Goal: Transaction & Acquisition: Purchase product/service

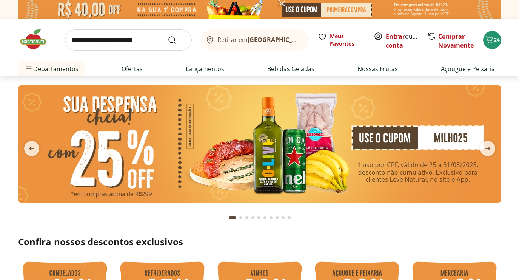
click at [397, 37] on link "Entrar" at bounding box center [395, 36] width 19 height 8
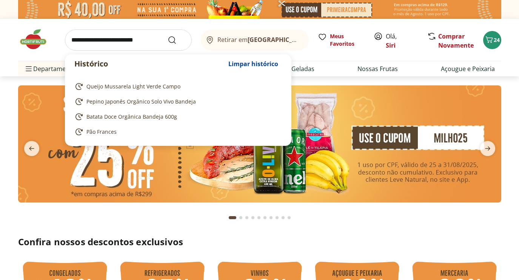
click at [123, 43] on input "search" at bounding box center [128, 39] width 127 height 21
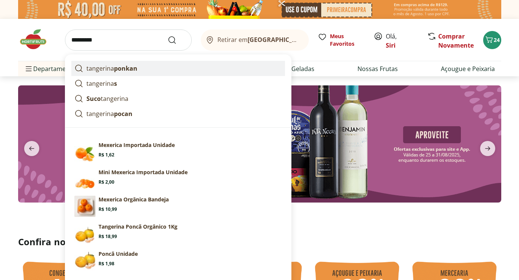
click at [129, 69] on strong "ponkan" at bounding box center [125, 68] width 23 height 8
type input "**********"
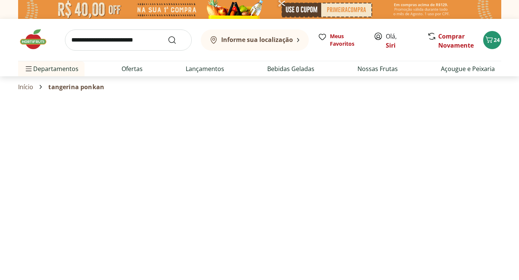
select select "**********"
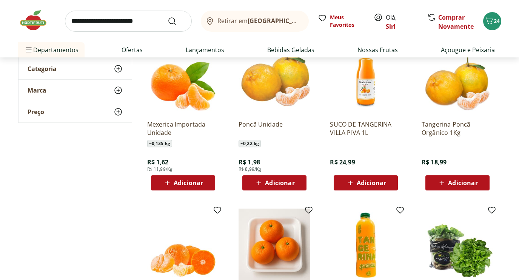
scroll to position [121, 0]
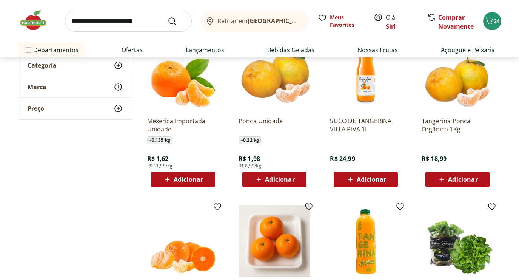
click at [295, 175] on div "Adicionar" at bounding box center [274, 179] width 52 height 14
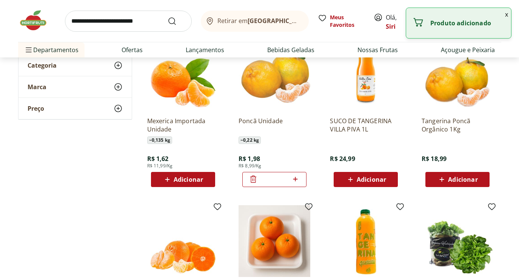
click at [295, 180] on icon at bounding box center [295, 178] width 9 height 9
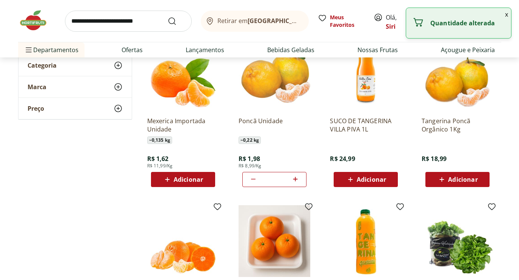
type input "*"
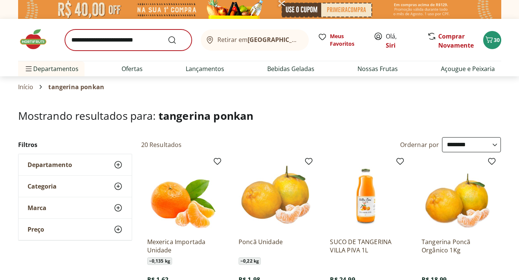
scroll to position [0, 0]
click at [154, 42] on input "search" at bounding box center [128, 39] width 127 height 21
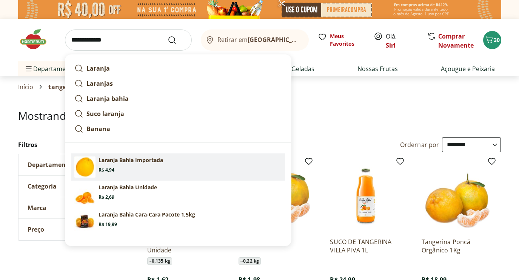
click at [137, 157] on p "Laranja Bahia Importada" at bounding box center [130, 160] width 65 height 8
type input "**********"
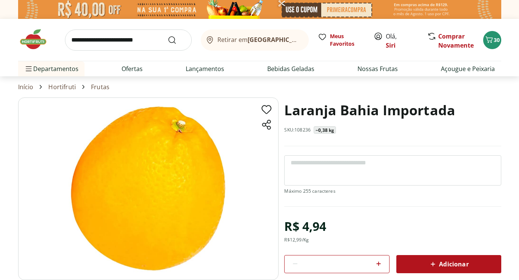
click at [381, 263] on icon at bounding box center [378, 263] width 9 height 9
type input "*"
click at [436, 263] on icon at bounding box center [432, 263] width 9 height 9
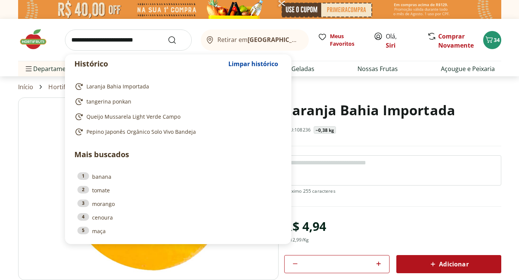
drag, startPoint x: 158, startPoint y: 39, endPoint x: 64, endPoint y: 35, distance: 94.4
click at [64, 35] on div "Histórico Limpar histórico Laranja Bahia Importada tangerina ponkan Queijo Muss…" at bounding box center [259, 40] width 483 height 42
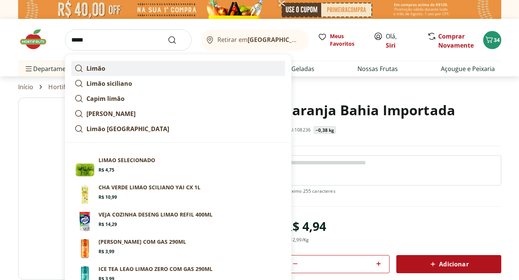
click at [87, 73] on link "Limão" at bounding box center [178, 68] width 214 height 15
type input "*****"
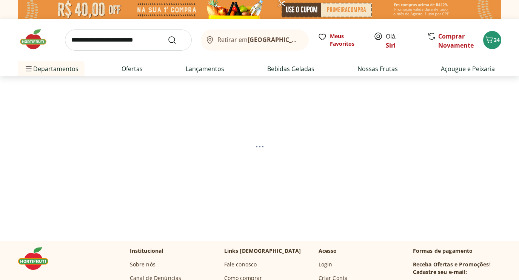
select select "**********"
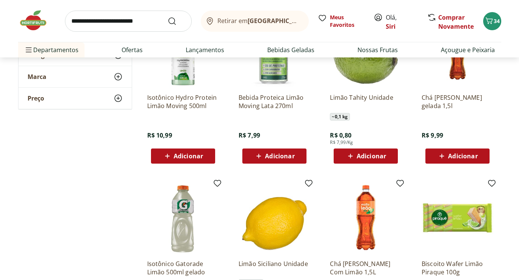
scroll to position [146, 0]
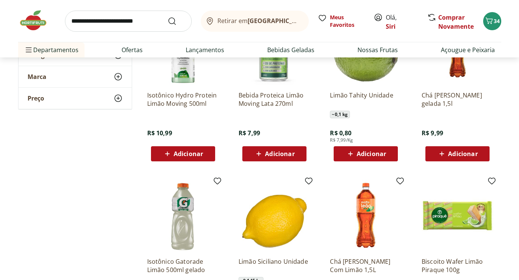
click at [370, 151] on span "Adicionar" at bounding box center [371, 154] width 29 height 6
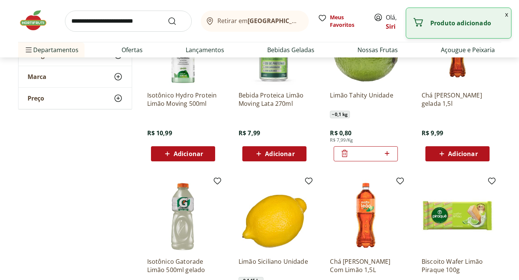
click at [389, 153] on icon at bounding box center [386, 153] width 9 height 9
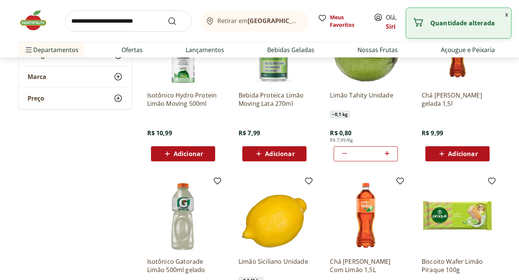
click at [389, 153] on icon at bounding box center [386, 153] width 9 height 9
type input "*"
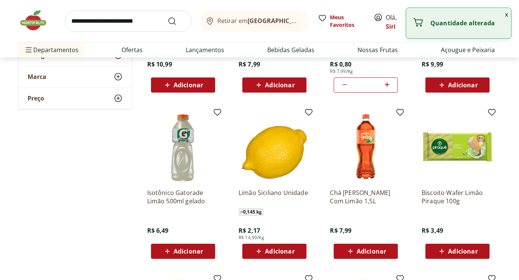
scroll to position [230, 0]
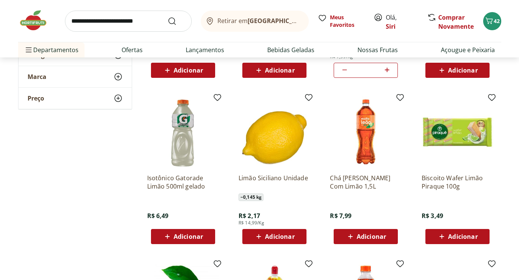
click at [284, 232] on span "Adicionar" at bounding box center [274, 236] width 40 height 9
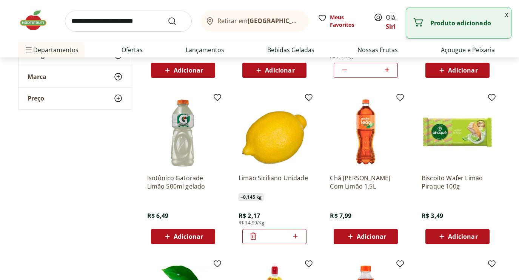
click at [298, 234] on icon at bounding box center [295, 235] width 9 height 9
type input "*"
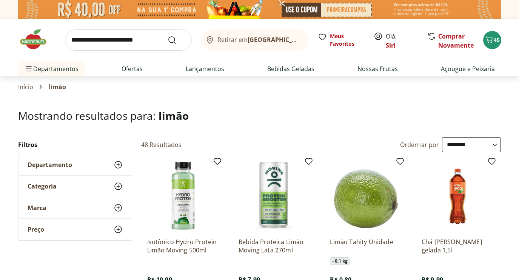
scroll to position [0, 0]
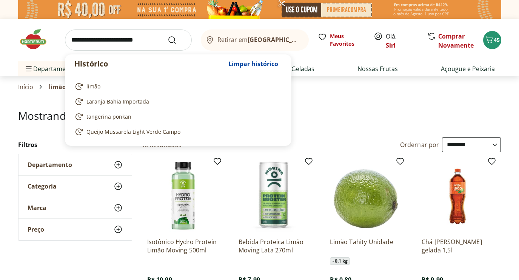
click at [157, 42] on input "search" at bounding box center [128, 39] width 127 height 21
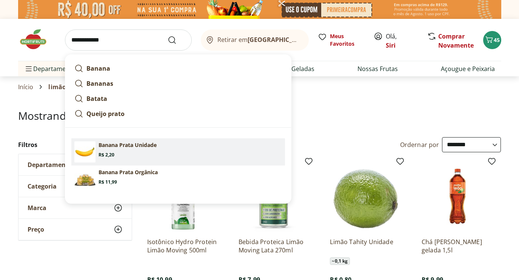
click at [140, 143] on p "Banana Prata Unidade" at bounding box center [127, 145] width 58 height 8
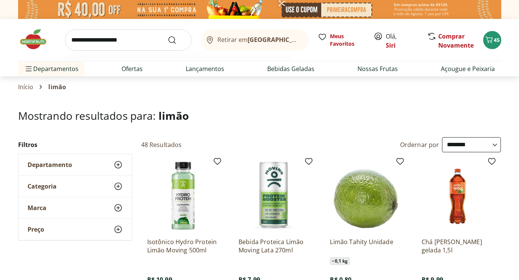
drag, startPoint x: 136, startPoint y: 42, endPoint x: 47, endPoint y: 38, distance: 88.8
click at [47, 38] on div "**********" at bounding box center [259, 40] width 483 height 42
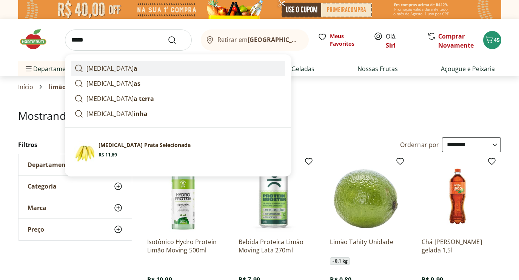
click at [97, 68] on p "banan a" at bounding box center [111, 68] width 51 height 9
type input "******"
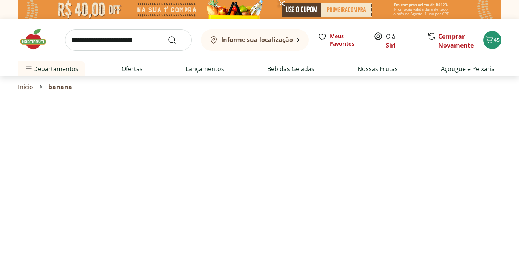
select select "**********"
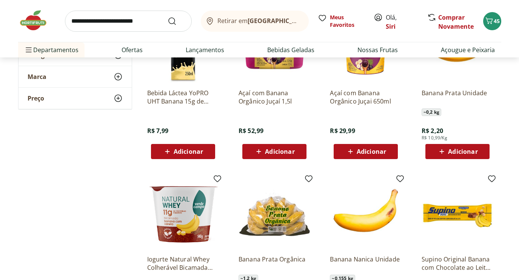
scroll to position [151, 0]
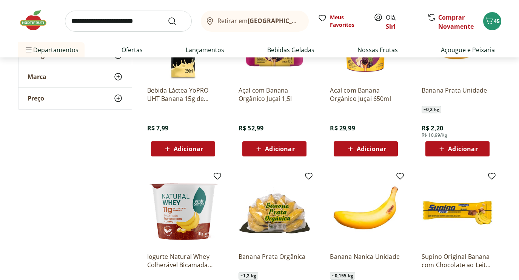
click at [462, 147] on span "Adicionar" at bounding box center [462, 149] width 29 height 6
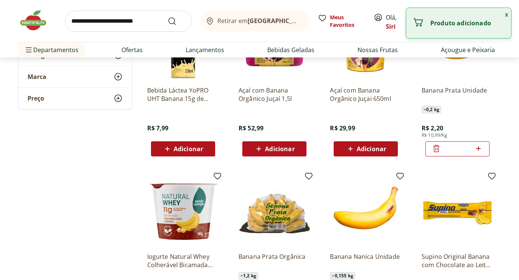
click at [479, 150] on icon at bounding box center [478, 148] width 9 height 9
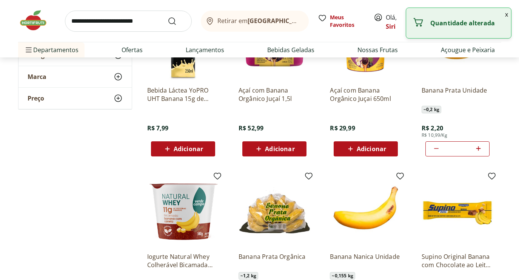
click at [479, 150] on icon at bounding box center [478, 148] width 9 height 9
click at [479, 149] on icon at bounding box center [478, 148] width 9 height 9
type input "*"
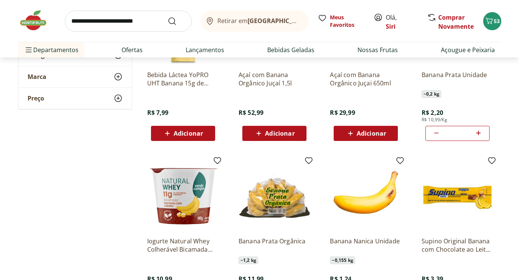
scroll to position [178, 0]
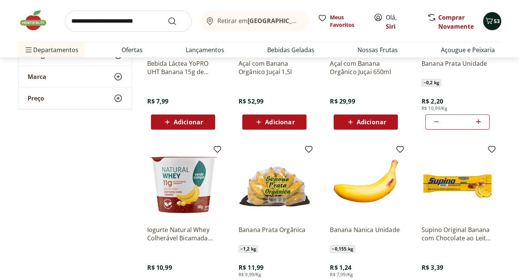
click at [494, 20] on span "53" at bounding box center [497, 20] width 6 height 7
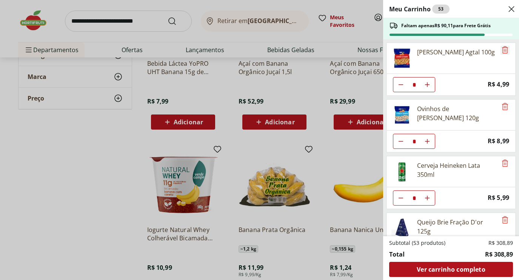
click at [503, 48] on icon "Remove" at bounding box center [504, 49] width 9 height 9
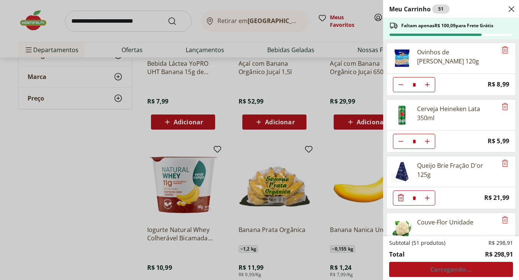
click at [503, 48] on icon "Remove" at bounding box center [504, 49] width 9 height 9
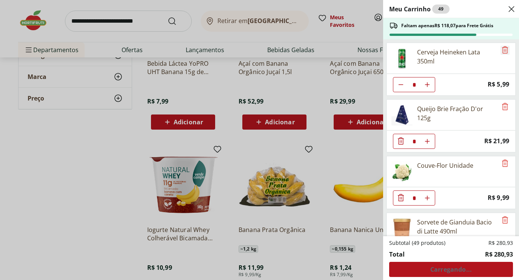
click at [503, 49] on icon "Remove" at bounding box center [504, 49] width 9 height 9
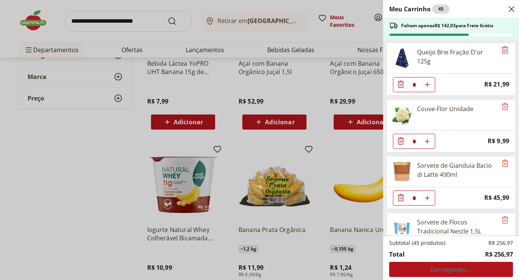
click at [502, 49] on icon "Remove" at bounding box center [504, 49] width 9 height 9
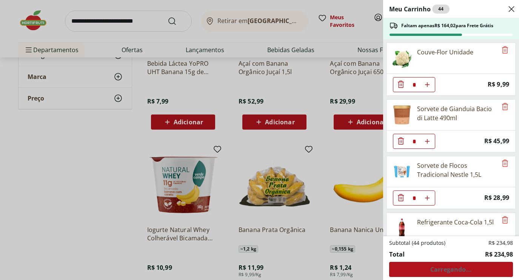
click at [502, 49] on icon "Remove" at bounding box center [504, 49] width 9 height 9
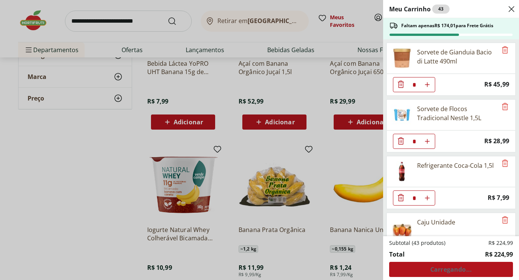
click at [502, 49] on icon "Remove" at bounding box center [504, 49] width 9 height 9
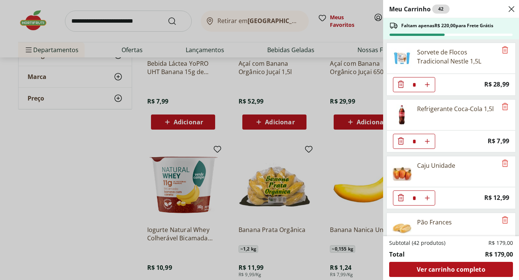
click at [502, 49] on icon "Remove" at bounding box center [504, 49] width 9 height 9
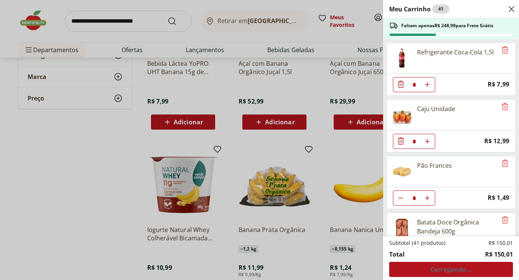
click at [502, 49] on icon "Remove" at bounding box center [504, 49] width 9 height 9
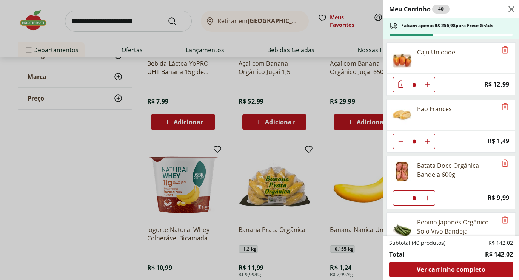
click at [502, 49] on icon "Remove" at bounding box center [504, 49] width 9 height 9
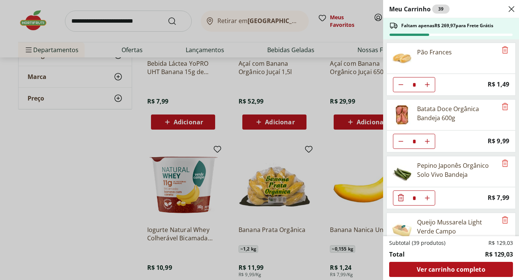
click at [502, 49] on icon "Remove" at bounding box center [504, 49] width 9 height 9
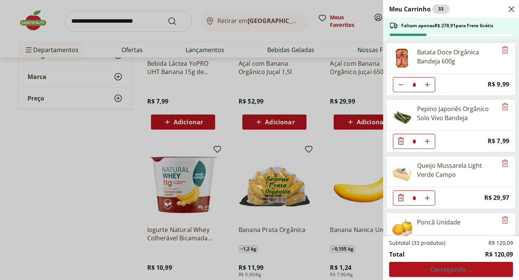
click at [502, 49] on icon "Remove" at bounding box center [504, 49] width 9 height 9
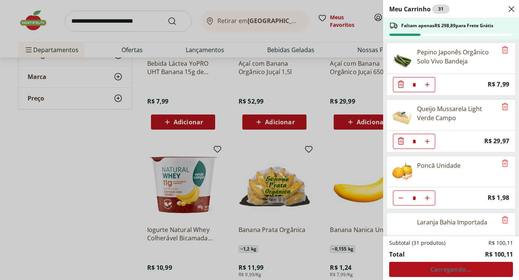
click at [502, 49] on icon "Remove" at bounding box center [504, 49] width 9 height 9
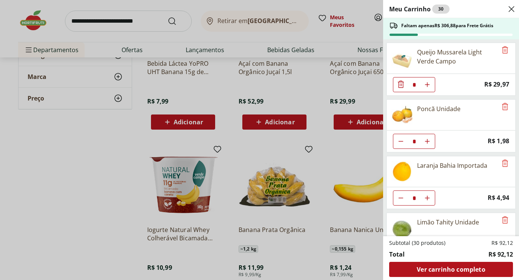
click at [502, 49] on icon "Remove" at bounding box center [504, 49] width 9 height 9
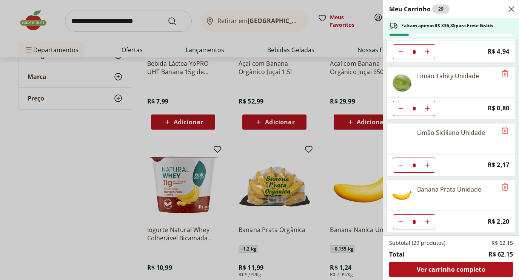
scroll to position [89, 0]
click at [157, 20] on div "Meu Carrinho 29 Faltam apenas R$ 336,85 para Frete Grátis Poncã Unidade * Price…" at bounding box center [259, 140] width 519 height 280
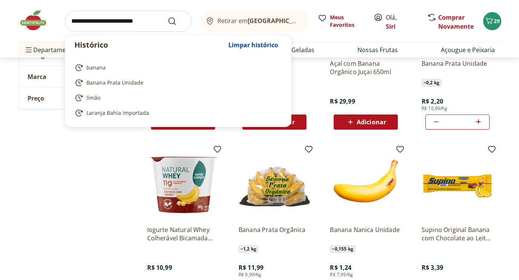
click at [156, 20] on input "search" at bounding box center [128, 21] width 127 height 21
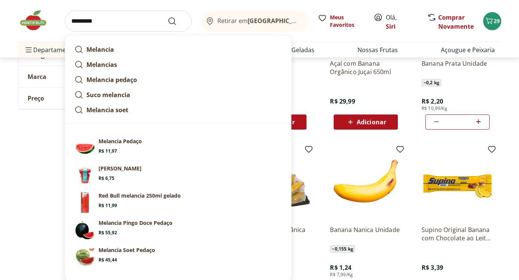
click at [92, 22] on input "*********" at bounding box center [128, 21] width 127 height 21
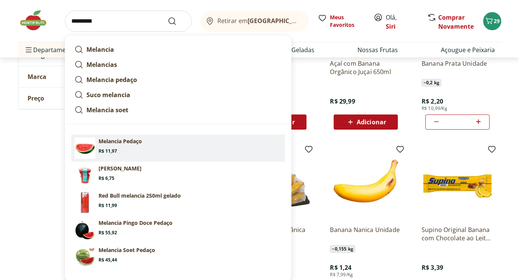
click at [106, 142] on p "Melancia Pedaço" at bounding box center [119, 141] width 43 height 8
type input "**********"
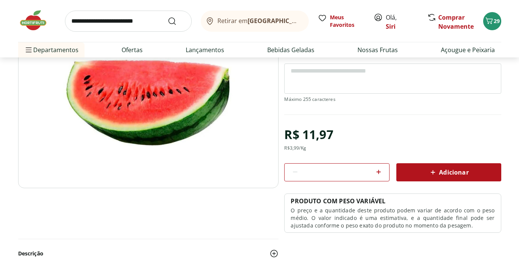
scroll to position [98, 0]
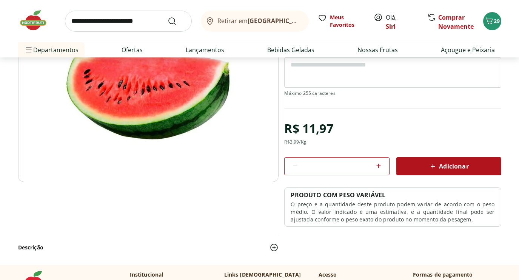
click at [441, 167] on span "Adicionar" at bounding box center [448, 165] width 40 height 9
click at [158, 22] on input "search" at bounding box center [128, 21] width 127 height 21
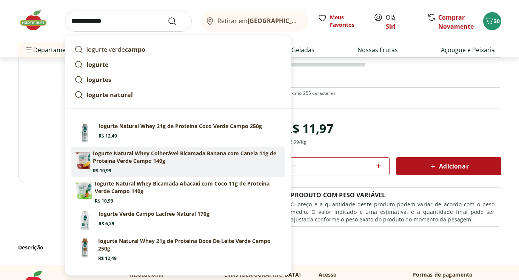
click at [206, 152] on p "Iogurte Natural Whey Colherável Bicamada Banana com Canela 11g de Proteína Verd…" at bounding box center [187, 156] width 189 height 15
type input "**********"
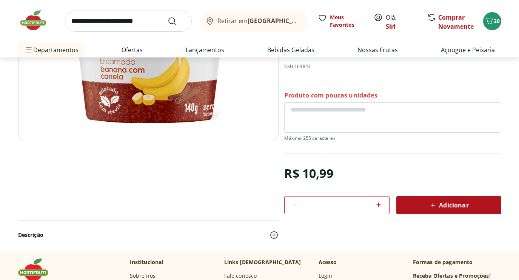
scroll to position [149, 0]
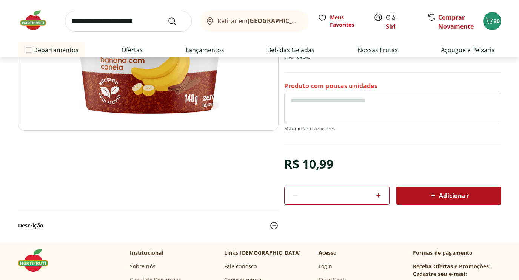
click at [377, 194] on icon at bounding box center [378, 195] width 9 height 9
type input "*"
click at [435, 194] on icon at bounding box center [432, 195] width 9 height 9
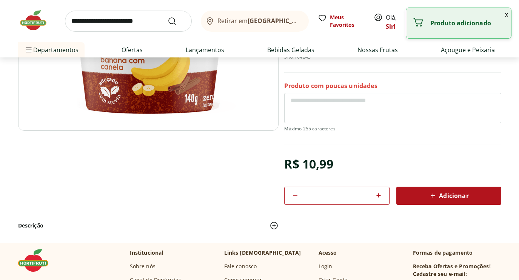
click at [154, 18] on input "search" at bounding box center [128, 21] width 127 height 21
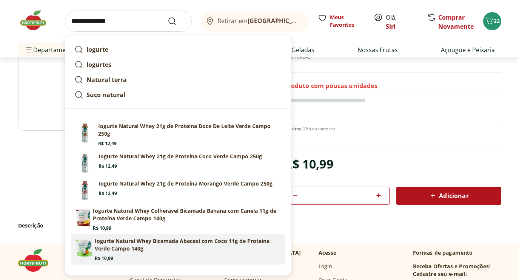
click at [212, 241] on p "Iogurte Natural Whey Bicamada Abacaxi com Coco 11g de Proteína Verde Campo 140g" at bounding box center [188, 244] width 187 height 15
type input "**********"
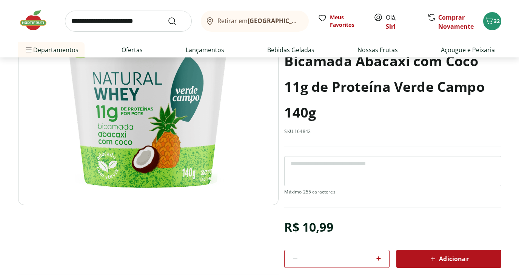
scroll to position [78, 0]
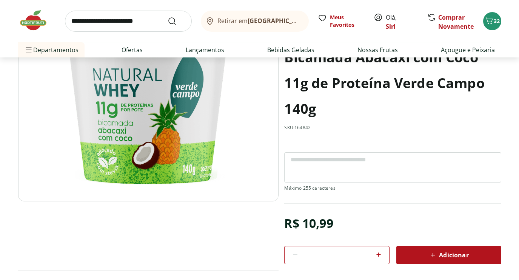
click at [377, 254] on icon at bounding box center [378, 254] width 5 height 5
type input "*"
click at [432, 256] on icon at bounding box center [432, 254] width 9 height 9
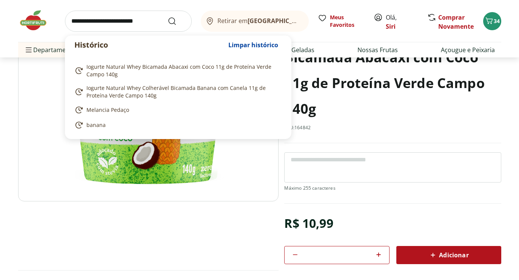
click at [154, 20] on input "search" at bounding box center [128, 21] width 127 height 21
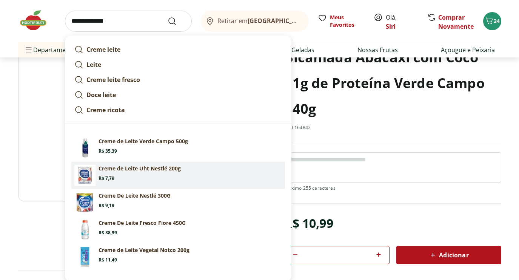
click at [144, 174] on section "Creme de Leite Uht Nestlé 200g Price: R$ 7,79" at bounding box center [189, 173] width 183 height 17
type input "**********"
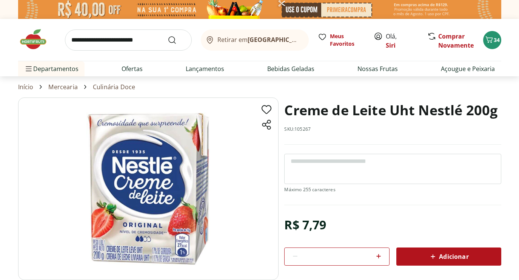
click at [377, 256] on icon at bounding box center [378, 255] width 9 height 9
type input "*"
click at [452, 255] on span "Adicionar" at bounding box center [448, 256] width 40 height 9
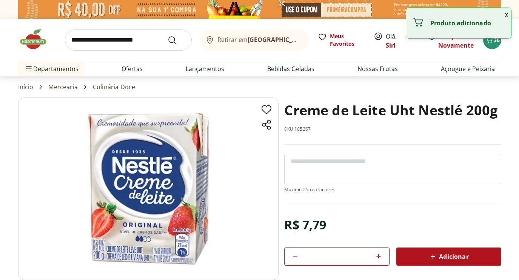
click at [151, 42] on input "search" at bounding box center [128, 39] width 127 height 21
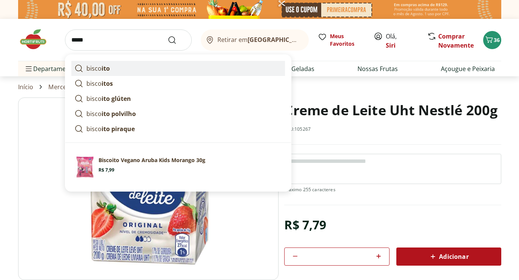
drag, startPoint x: 151, startPoint y: 42, endPoint x: 110, endPoint y: 69, distance: 48.9
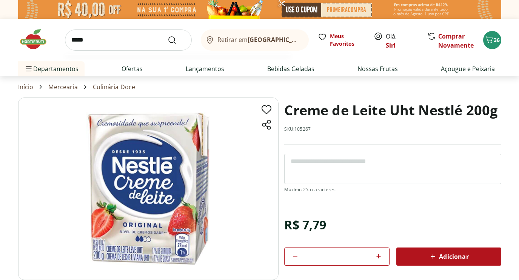
drag, startPoint x: 107, startPoint y: 41, endPoint x: 61, endPoint y: 37, distance: 46.2
click at [61, 37] on div "***** Retirar em [GEOGRAPHIC_DATA]/RJ Meus Favoritos Olá, Siri Comprar Novament…" at bounding box center [259, 40] width 483 height 42
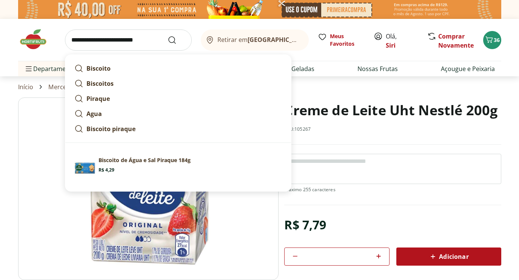
type input "**********"
click at [176, 40] on button "Submit Search" at bounding box center [177, 39] width 18 height 9
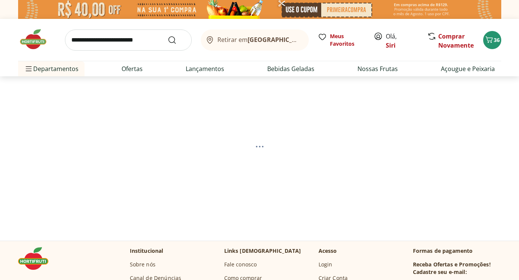
select select "**********"
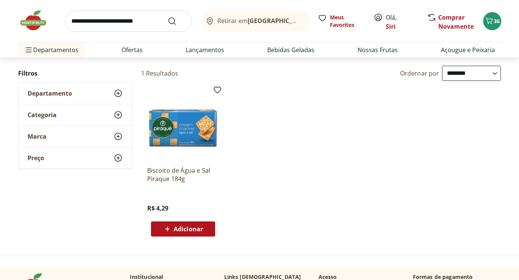
scroll to position [72, 0]
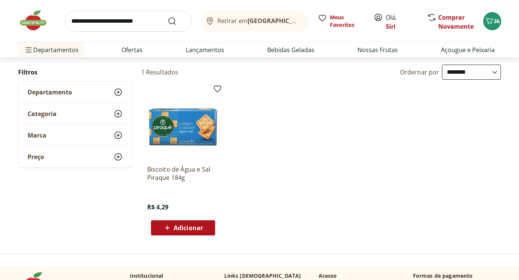
click at [196, 225] on span "Adicionar" at bounding box center [188, 228] width 29 height 6
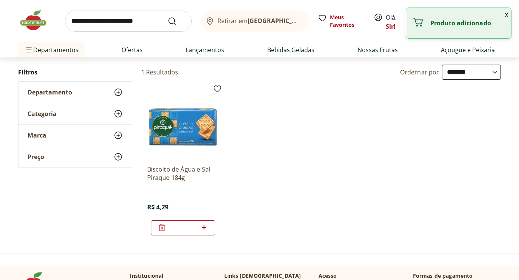
click at [205, 227] on icon at bounding box center [203, 227] width 9 height 9
type input "*"
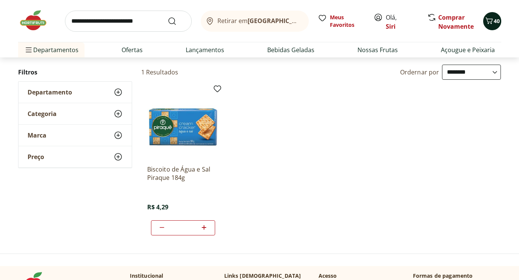
click at [492, 23] on icon "Carrinho" at bounding box center [488, 20] width 9 height 9
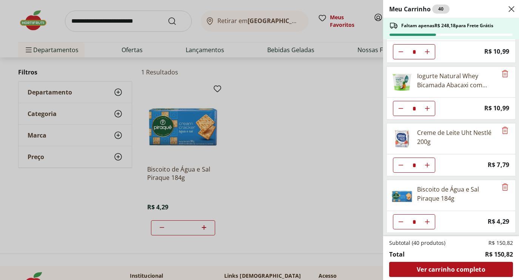
scroll to position [372, 0]
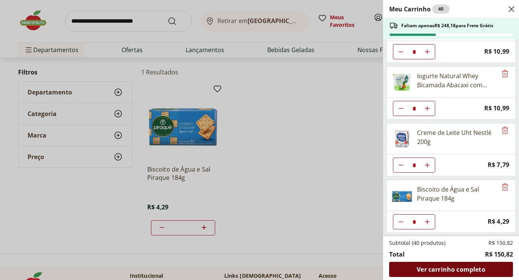
click at [469, 271] on span "Ver carrinho completo" at bounding box center [451, 269] width 68 height 6
